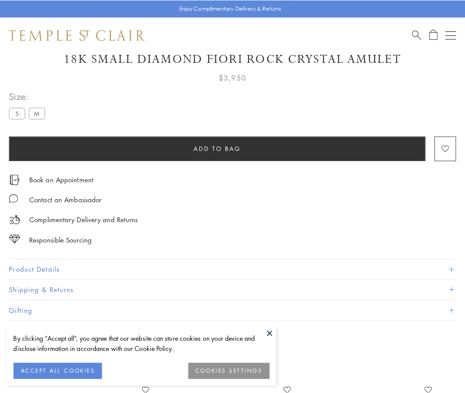
scroll to position [38, 0]
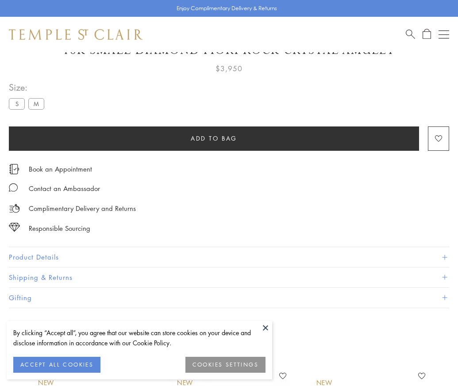
click at [214, 138] on span "Add to bag" at bounding box center [214, 139] width 46 height 10
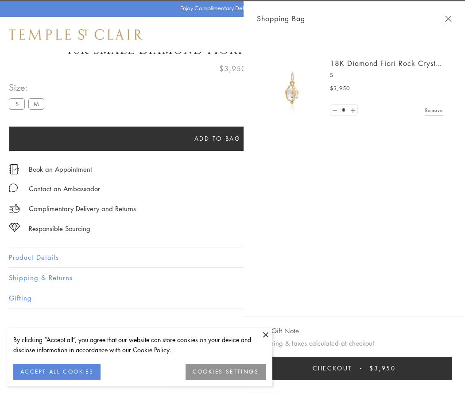
click at [434, 368] on button "Checkout $3,950" at bounding box center [354, 368] width 195 height 23
